Goal: Task Accomplishment & Management: Use online tool/utility

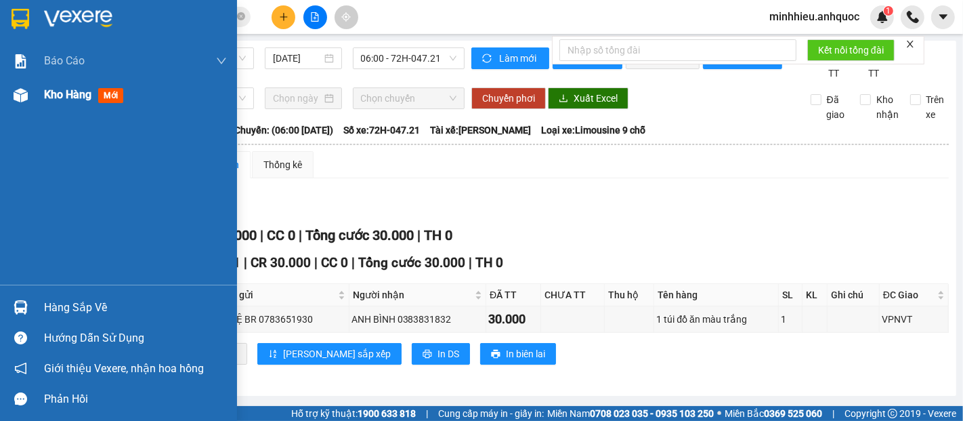
click at [67, 97] on span "Kho hàng" at bounding box center [67, 94] width 47 height 13
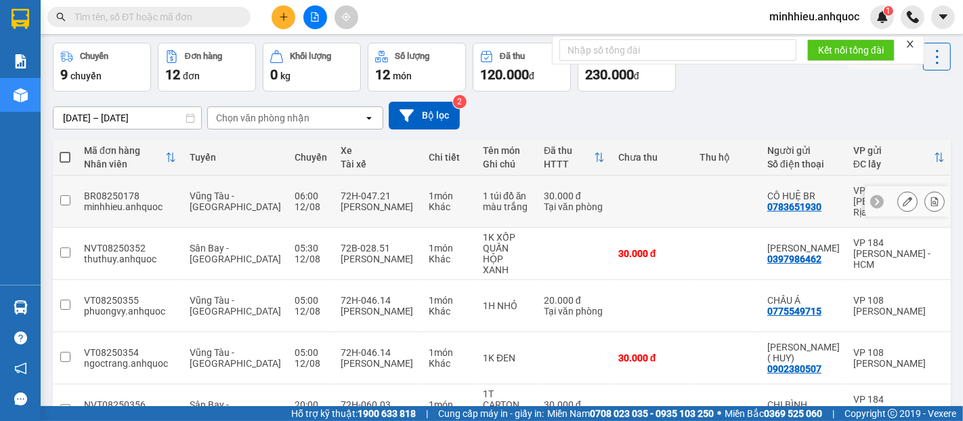
scroll to position [75, 0]
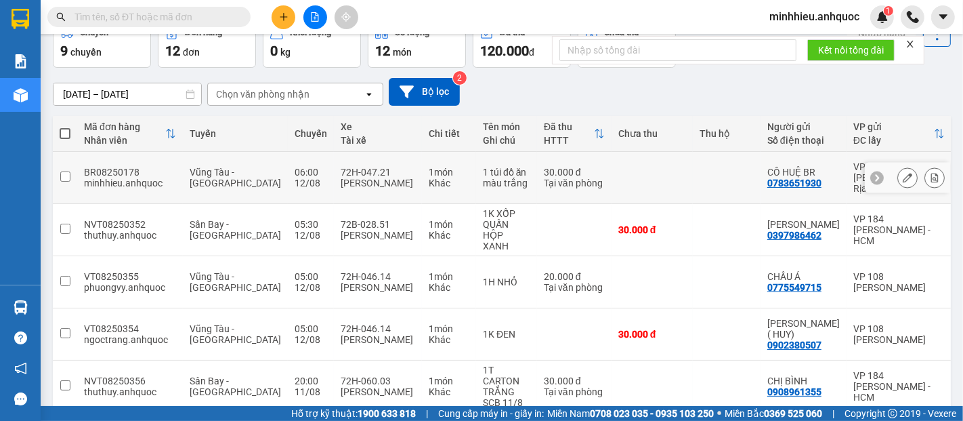
click at [930, 173] on icon at bounding box center [934, 177] width 9 height 9
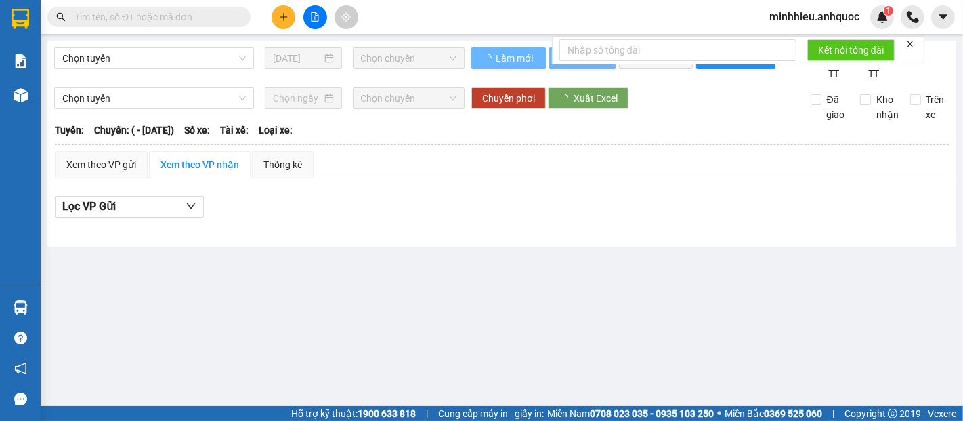
type input "[DATE]"
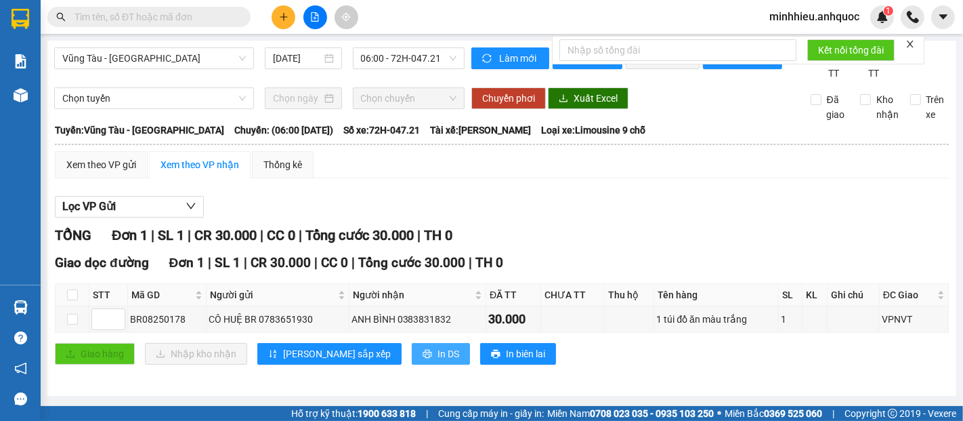
drag, startPoint x: 382, startPoint y: 363, endPoint x: 404, endPoint y: 400, distance: 43.4
click at [437, 361] on span "In DS" at bounding box center [448, 353] width 22 height 15
click at [703, 42] on input "text" at bounding box center [677, 50] width 237 height 22
type input "156"
click at [851, 45] on span "Kết nối tổng đài" at bounding box center [851, 50] width 66 height 15
